Goal: Information Seeking & Learning: Understand process/instructions

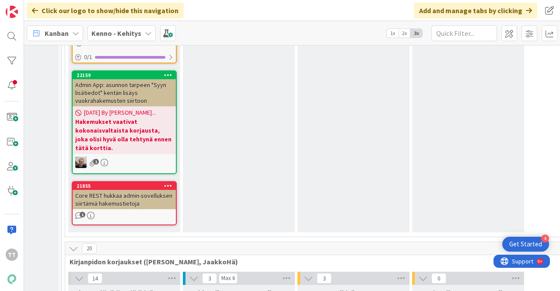
scroll to position [6126, 81]
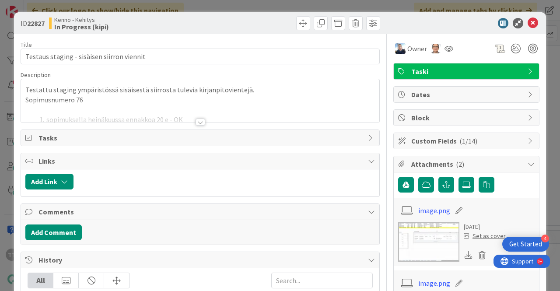
click at [198, 121] on div at bounding box center [201, 122] width 10 height 7
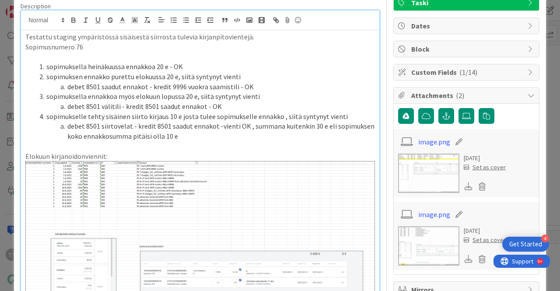
scroll to position [63, 0]
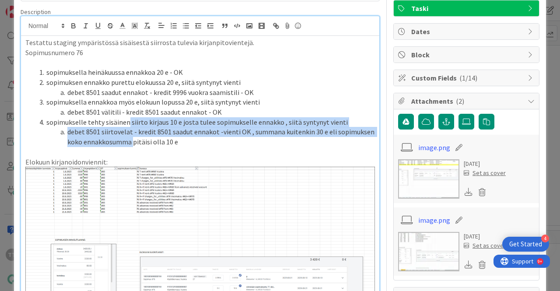
drag, startPoint x: 127, startPoint y: 124, endPoint x: 131, endPoint y: 139, distance: 15.4
click at [131, 139] on ol "sopimuksella heinäkuussa ennakkoa 20 e - OK sopimuksen ennakko purettu [DATE] e…" at bounding box center [200, 107] width 350 height 80
click at [131, 139] on li "debet 8501 siirtovelat - kredit 8501 saadut ennakot -vienti OK , summana kuiten…" at bounding box center [205, 137] width 339 height 20
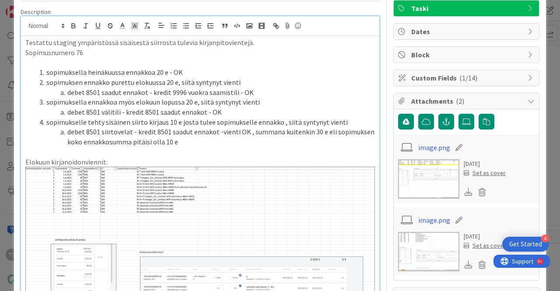
click at [153, 140] on li "debet 8501 siirtovelat - kredit 8501 saadut ennakot -vienti OK , summana kuiten…" at bounding box center [205, 137] width 339 height 20
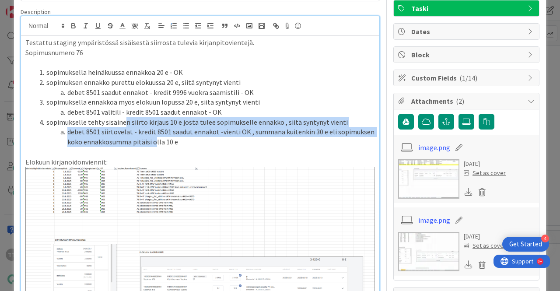
drag, startPoint x: 123, startPoint y: 125, endPoint x: 155, endPoint y: 138, distance: 35.1
click at [155, 138] on ol "sopimuksella heinäkuussa ennakkoa 20 e - OK sopimuksen ennakko purettu [DATE] e…" at bounding box center [200, 107] width 350 height 80
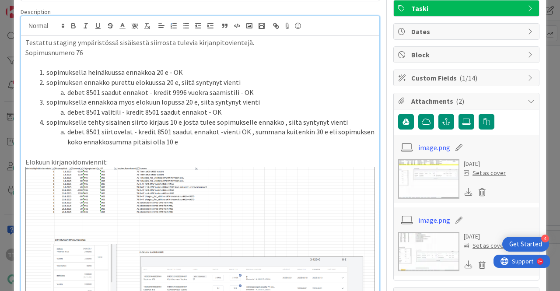
click at [155, 138] on li "debet 8501 siirtovelat - kredit 8501 saadut ennakot -vienti OK , summana kuiten…" at bounding box center [205, 137] width 339 height 20
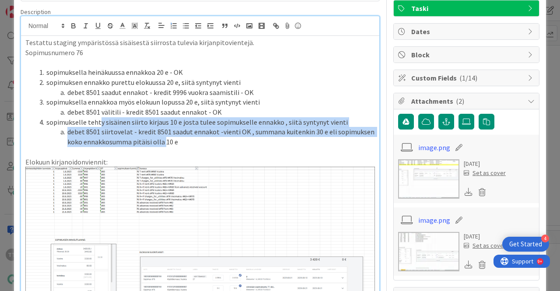
drag, startPoint x: 99, startPoint y: 120, endPoint x: 164, endPoint y: 144, distance: 69.1
click at [164, 144] on ol "sopimuksella heinäkuussa ennakkoa 20 e - OK sopimuksen ennakko purettu [DATE] e…" at bounding box center [200, 107] width 350 height 80
click at [164, 144] on li "debet 8501 siirtovelat - kredit 8501 saadut ennakot -vienti OK , summana kuiten…" at bounding box center [205, 137] width 339 height 20
drag, startPoint x: 95, startPoint y: 122, endPoint x: 166, endPoint y: 144, distance: 75.0
click at [166, 144] on ol "sopimuksella heinäkuussa ennakkoa 20 e - OK sopimuksen ennakko purettu [DATE] e…" at bounding box center [200, 107] width 350 height 80
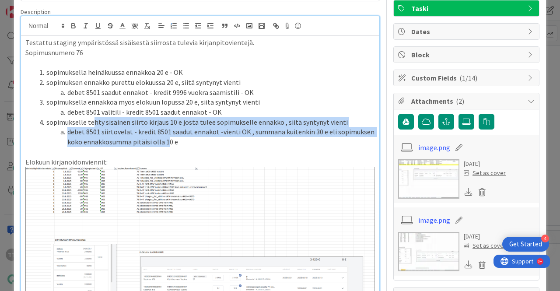
click at [166, 144] on li "debet 8501 siirtovelat - kredit 8501 saadut ennakot -vienti OK , summana kuiten…" at bounding box center [205, 137] width 339 height 20
drag, startPoint x: 129, startPoint y: 138, endPoint x: 167, endPoint y: 143, distance: 38.0
click at [167, 143] on ol "sopimuksella heinäkuussa ennakkoa 20 e - OK sopimuksen ennakko purettu [DATE] e…" at bounding box center [200, 107] width 350 height 80
click at [167, 143] on li "debet 8501 siirtovelat - kredit 8501 saadut ennakot -vienti OK , summana kuiten…" at bounding box center [205, 137] width 339 height 20
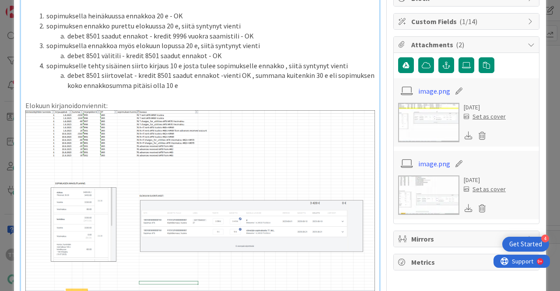
scroll to position [107, 0]
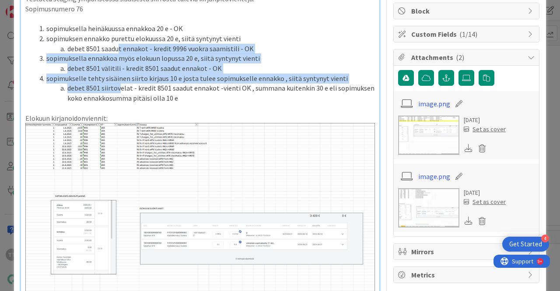
drag, startPoint x: 118, startPoint y: 44, endPoint x: 118, endPoint y: 91, distance: 46.8
click at [118, 91] on ol "sopimuksella heinäkuussa ennakkoa 20 e - OK sopimuksen ennakko purettu [DATE] e…" at bounding box center [200, 64] width 350 height 80
click at [118, 91] on li "debet 8501 siirtovelat - kredit 8501 saadut ennakot -vienti OK , summana kuiten…" at bounding box center [205, 93] width 339 height 20
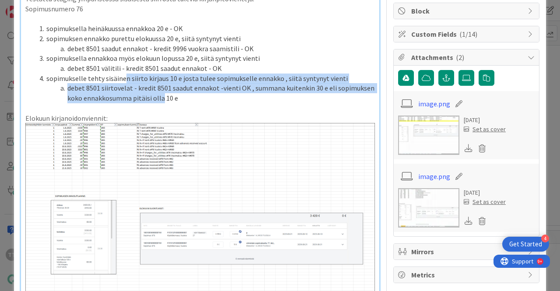
drag, startPoint x: 123, startPoint y: 80, endPoint x: 162, endPoint y: 100, distance: 43.8
click at [162, 100] on ol "sopimuksella heinäkuussa ennakkoa 20 e - OK sopimuksen ennakko purettu [DATE] e…" at bounding box center [200, 64] width 350 height 80
click at [162, 100] on li "debet 8501 siirtovelat - kredit 8501 saadut ennakot -vienti OK , summana kuiten…" at bounding box center [205, 93] width 339 height 20
drag, startPoint x: 102, startPoint y: 79, endPoint x: 152, endPoint y: 98, distance: 54.4
click at [152, 98] on ol "sopimuksella heinäkuussa ennakkoa 20 e - OK sopimuksen ennakko purettu [DATE] e…" at bounding box center [200, 64] width 350 height 80
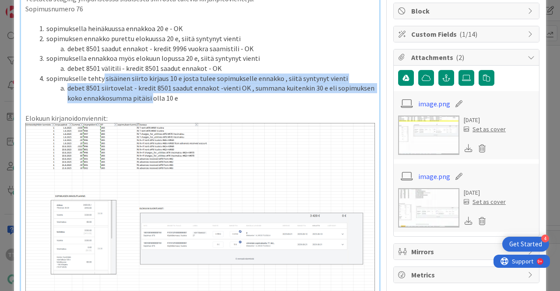
click at [152, 98] on li "debet 8501 siirtovelat - kredit 8501 saadut ennakot -vienti OK , summana kuiten…" at bounding box center [205, 93] width 339 height 20
drag, startPoint x: 105, startPoint y: 76, endPoint x: 151, endPoint y: 98, distance: 51.3
click at [151, 98] on ol "sopimuksella heinäkuussa ennakkoa 20 e - OK sopimuksen ennakko purettu [DATE] e…" at bounding box center [200, 64] width 350 height 80
click at [151, 98] on li "debet 8501 siirtovelat - kredit 8501 saadut ennakot -vienti OK , summana kuiten…" at bounding box center [205, 93] width 339 height 20
drag, startPoint x: 115, startPoint y: 76, endPoint x: 130, endPoint y: 98, distance: 27.1
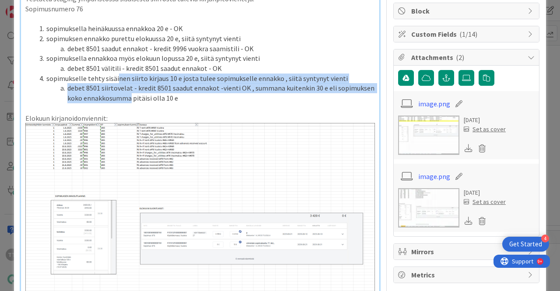
click at [130, 98] on ol "sopimuksella heinäkuussa ennakkoa 20 e - OK sopimuksen ennakko purettu [DATE] e…" at bounding box center [200, 64] width 350 height 80
click at [130, 98] on li "debet 8501 siirtovelat - kredit 8501 saadut ennakot -vienti OK , summana kuiten…" at bounding box center [205, 93] width 339 height 20
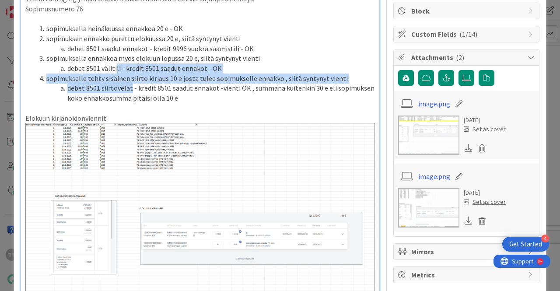
drag, startPoint x: 114, startPoint y: 71, endPoint x: 130, endPoint y: 90, distance: 24.5
click at [130, 90] on ol "sopimuksella heinäkuussa ennakkoa 20 e - OK sopimuksen ennakko purettu [DATE] e…" at bounding box center [200, 64] width 350 height 80
click at [130, 90] on li "debet 8501 siirtovelat - kredit 8501 saadut ennakot -vienti OK , summana kuiten…" at bounding box center [205, 93] width 339 height 20
drag, startPoint x: 118, startPoint y: 70, endPoint x: 128, endPoint y: 91, distance: 23.7
click at [128, 91] on ol "sopimuksella heinäkuussa ennakkoa 20 e - OK sopimuksen ennakko purettu [DATE] e…" at bounding box center [200, 64] width 350 height 80
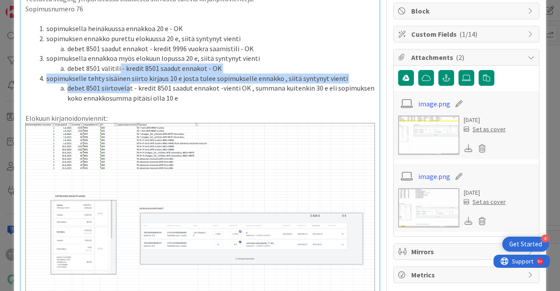
click at [128, 91] on li "debet 8501 siirtovelat - kredit 8501 saadut ennakot -vienti OK , summana kuiten…" at bounding box center [205, 93] width 339 height 20
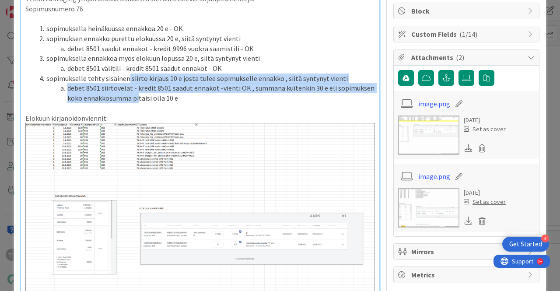
drag, startPoint x: 127, startPoint y: 80, endPoint x: 136, endPoint y: 99, distance: 21.3
click at [136, 99] on ol "sopimuksella heinäkuussa ennakkoa 20 e - OK sopimuksen ennakko purettu [DATE] e…" at bounding box center [200, 64] width 350 height 80
click at [136, 99] on li "debet 8501 siirtovelat - kredit 8501 saadut ennakot -vienti OK , summana kuiten…" at bounding box center [205, 93] width 339 height 20
drag, startPoint x: 124, startPoint y: 74, endPoint x: 137, endPoint y: 100, distance: 29.0
click at [137, 100] on ol "sopimuksella heinäkuussa ennakkoa 20 e - OK sopimuksen ennakko purettu [DATE] e…" at bounding box center [200, 64] width 350 height 80
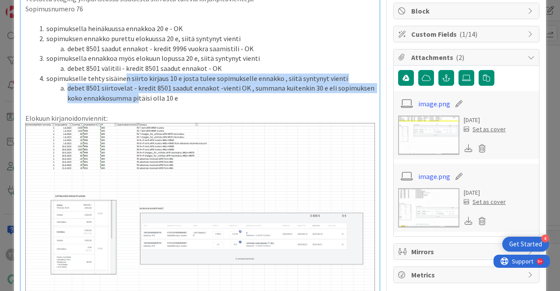
click at [137, 100] on li "debet 8501 siirtovelat - kredit 8501 saadut ennakot -vienti OK , summana kuiten…" at bounding box center [205, 93] width 339 height 20
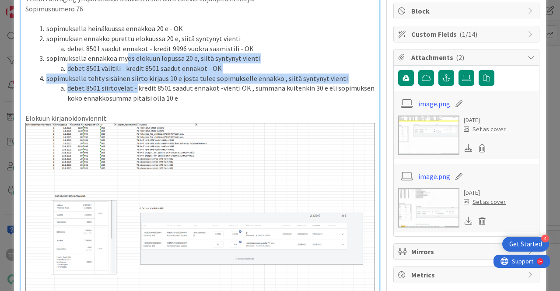
drag, startPoint x: 130, startPoint y: 76, endPoint x: 137, endPoint y: 92, distance: 17.7
click at [137, 92] on ol "sopimuksella heinäkuussa ennakkoa 20 e - OK sopimuksen ennakko purettu [DATE] e…" at bounding box center [200, 64] width 350 height 80
click at [137, 92] on li "debet 8501 siirtovelat - kredit 8501 saadut ennakot -vienti OK , summana kuiten…" at bounding box center [205, 93] width 339 height 20
drag, startPoint x: 127, startPoint y: 55, endPoint x: 141, endPoint y: 90, distance: 38.1
click at [141, 90] on ol "sopimuksella heinäkuussa ennakkoa 20 e - OK sopimuksen ennakko purettu [DATE] e…" at bounding box center [200, 64] width 350 height 80
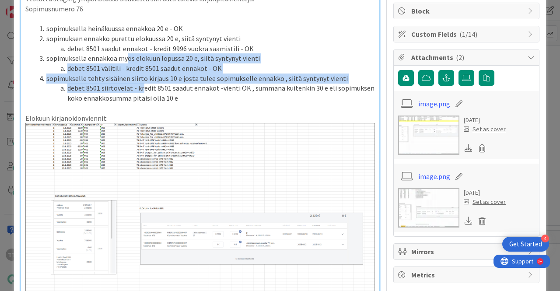
click at [141, 90] on li "debet 8501 siirtovelat - kredit 8501 saadut ennakot -vienti OK , summana kuiten…" at bounding box center [205, 93] width 339 height 20
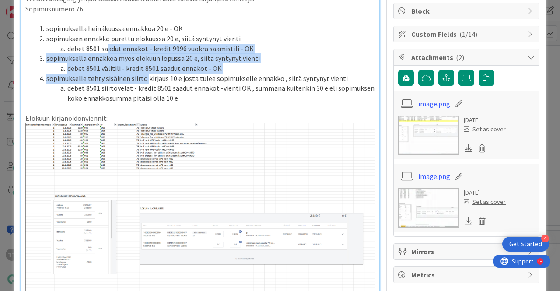
drag, startPoint x: 106, startPoint y: 44, endPoint x: 144, endPoint y: 78, distance: 51.2
click at [144, 78] on ol "sopimuksella heinäkuussa ennakkoa 20 e - OK sopimuksen ennakko purettu [DATE] e…" at bounding box center [200, 64] width 350 height 80
click at [144, 78] on li "sopimukselle tehty sisäinen siirto kirjaus 10 e josta tulee sopimukselle ennakk…" at bounding box center [205, 79] width 339 height 10
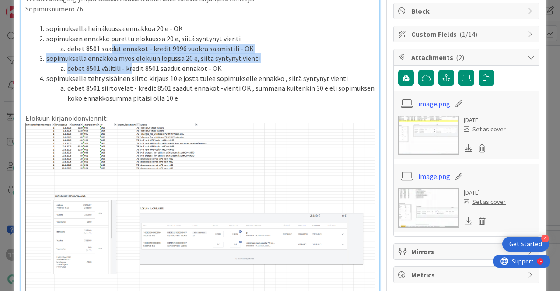
drag, startPoint x: 109, startPoint y: 43, endPoint x: 129, endPoint y: 71, distance: 34.2
click at [129, 71] on ol "sopimuksella heinäkuussa ennakkoa 20 e - OK sopimuksen ennakko purettu [DATE] e…" at bounding box center [200, 64] width 350 height 80
click at [129, 71] on li "debet 8501 välitili - kredit 8501 saadut ennakot - OK" at bounding box center [205, 68] width 339 height 10
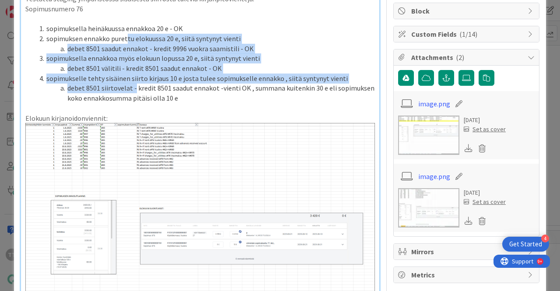
drag, startPoint x: 125, startPoint y: 42, endPoint x: 134, endPoint y: 84, distance: 42.1
click at [134, 84] on ol "sopimuksella heinäkuussa ennakkoa 20 e - OK sopimuksen ennakko purettu [DATE] e…" at bounding box center [200, 64] width 350 height 80
click at [134, 84] on li "debet 8501 siirtovelat - kredit 8501 saadut ennakot -vienti OK , summana kuiten…" at bounding box center [205, 93] width 339 height 20
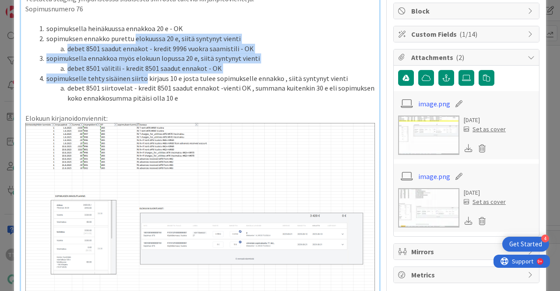
drag, startPoint x: 132, startPoint y: 39, endPoint x: 143, endPoint y: 75, distance: 37.9
click at [143, 75] on ol "sopimuksella heinäkuussa ennakkoa 20 e - OK sopimuksen ennakko purettu [DATE] e…" at bounding box center [200, 64] width 350 height 80
click at [143, 75] on li "sopimukselle tehty sisäinen siirto kirjaus 10 e josta tulee sopimukselle ennakk…" at bounding box center [205, 79] width 339 height 10
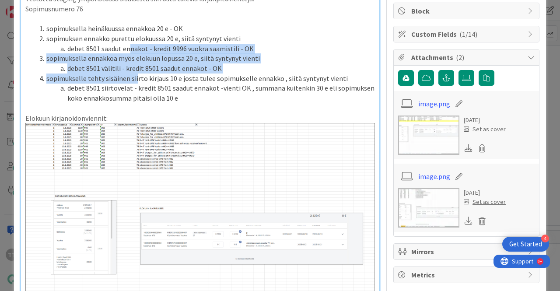
drag, startPoint x: 129, startPoint y: 47, endPoint x: 136, endPoint y: 76, distance: 29.7
click at [136, 76] on ol "sopimuksella heinäkuussa ennakkoa 20 e - OK sopimuksen ennakko purettu [DATE] e…" at bounding box center [200, 64] width 350 height 80
click at [136, 76] on li "sopimukselle tehty sisäinen siirto kirjaus 10 e josta tulee sopimukselle ennakk…" at bounding box center [205, 79] width 339 height 10
drag, startPoint x: 135, startPoint y: 43, endPoint x: 189, endPoint y: 76, distance: 64.0
click at [189, 76] on ol "sopimuksella heinäkuussa ennakkoa 20 e - OK sopimuksen ennakko purettu [DATE] e…" at bounding box center [200, 64] width 350 height 80
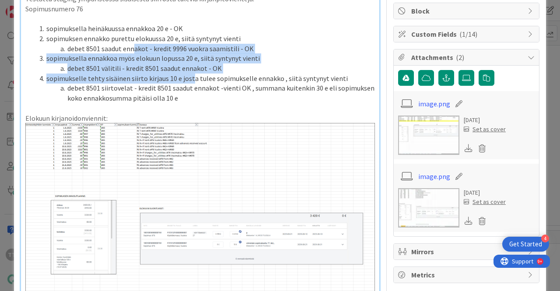
click at [189, 76] on li "sopimukselle tehty sisäinen siirto kirjaus 10 e josta tulee sopimukselle ennakk…" at bounding box center [205, 79] width 339 height 10
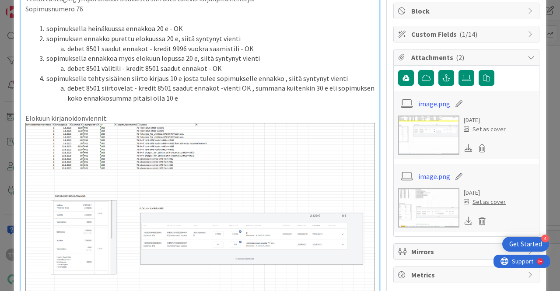
click at [130, 52] on li "debet 8501 saadut ennakot - kredit 9996 vuokra saamistili - OK" at bounding box center [205, 49] width 339 height 10
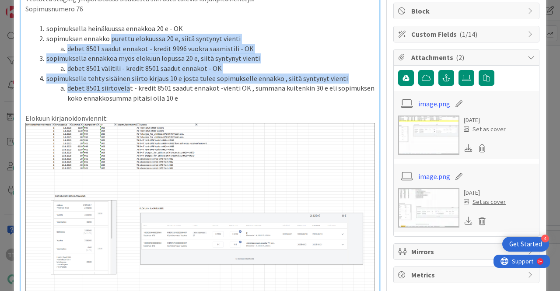
drag, startPoint x: 111, startPoint y: 38, endPoint x: 126, endPoint y: 84, distance: 47.9
click at [126, 84] on ol "sopimuksella heinäkuussa ennakkoa 20 e - OK sopimuksen ennakko purettu [DATE] e…" at bounding box center [200, 64] width 350 height 80
click at [126, 84] on li "debet 8501 siirtovelat - kredit 8501 saadut ennakot -vienti OK , summana kuiten…" at bounding box center [205, 93] width 339 height 20
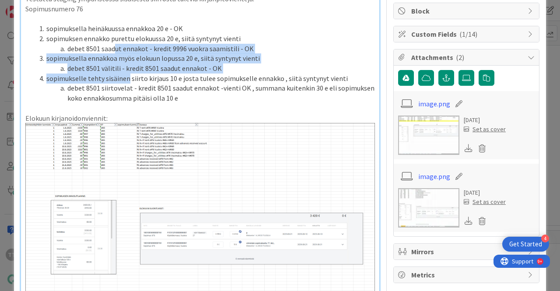
drag, startPoint x: 115, startPoint y: 46, endPoint x: 126, endPoint y: 77, distance: 32.8
click at [126, 77] on ol "sopimuksella heinäkuussa ennakkoa 20 e - OK sopimuksen ennakko purettu [DATE] e…" at bounding box center [200, 64] width 350 height 80
click at [126, 77] on li "sopimukselle tehty sisäinen siirto kirjaus 10 e josta tulee sopimukselle ennakk…" at bounding box center [205, 79] width 339 height 10
